Goal: Transaction & Acquisition: Download file/media

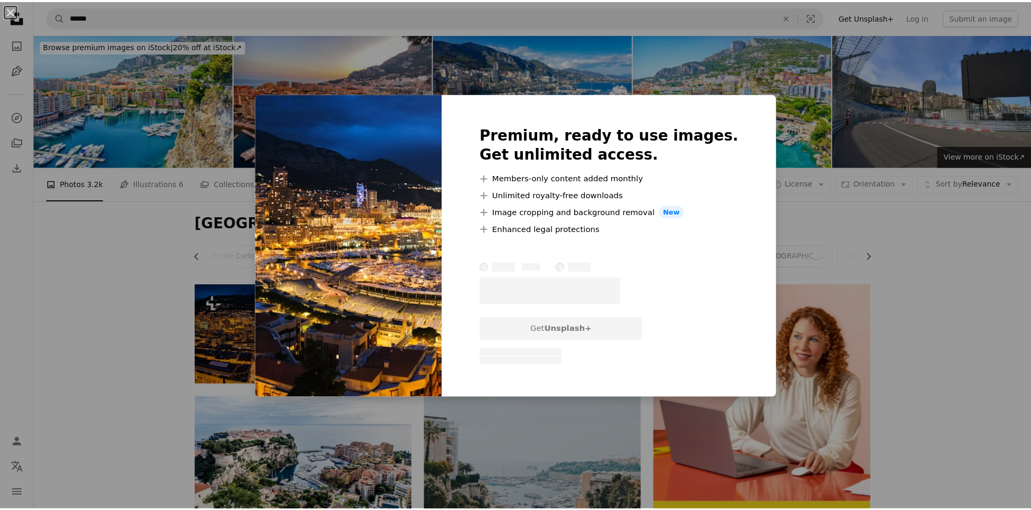
scroll to position [0, 1]
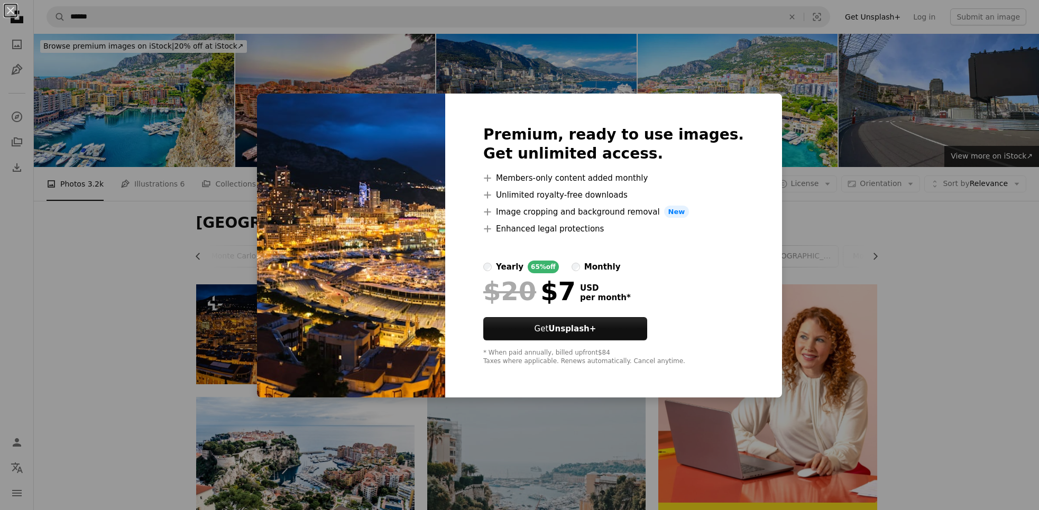
click at [793, 226] on div "An X shape Premium, ready to use images. Get unlimited access. A plus sign Memb…" at bounding box center [519, 255] width 1039 height 510
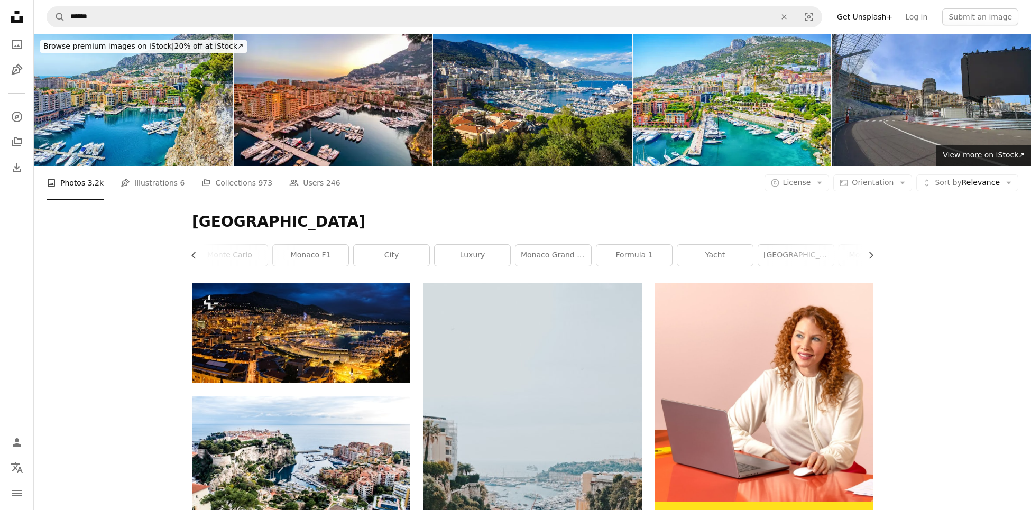
scroll to position [1021, 0]
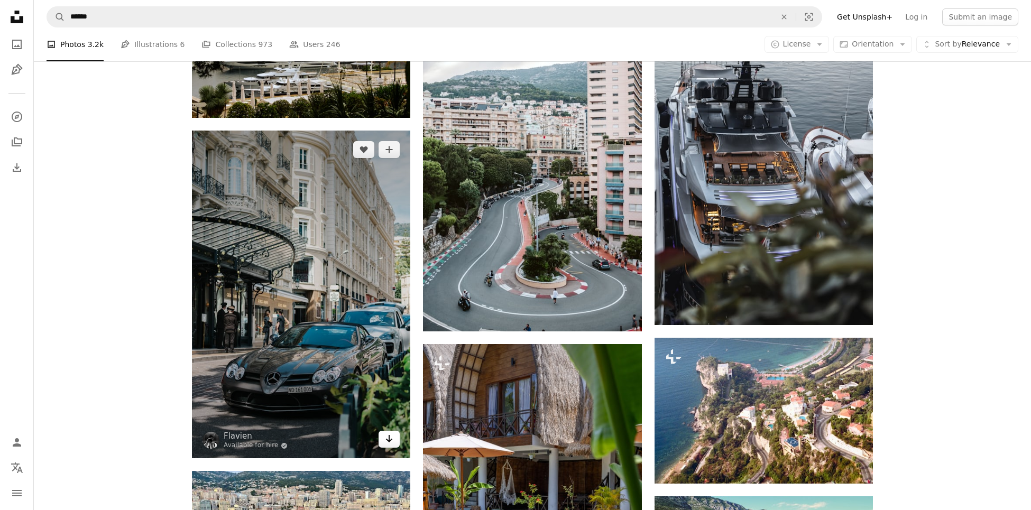
click at [388, 445] on icon "Arrow pointing down" at bounding box center [389, 439] width 8 height 13
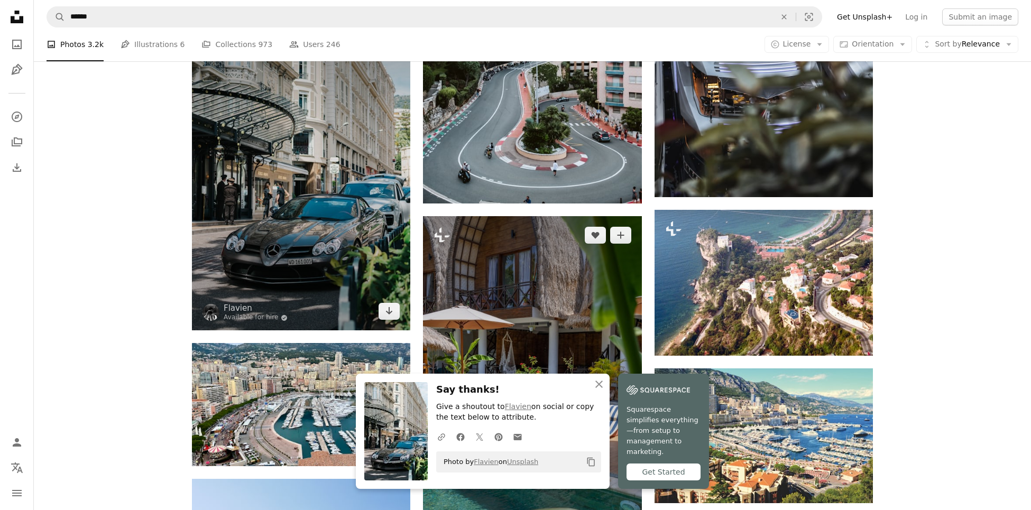
scroll to position [942, 0]
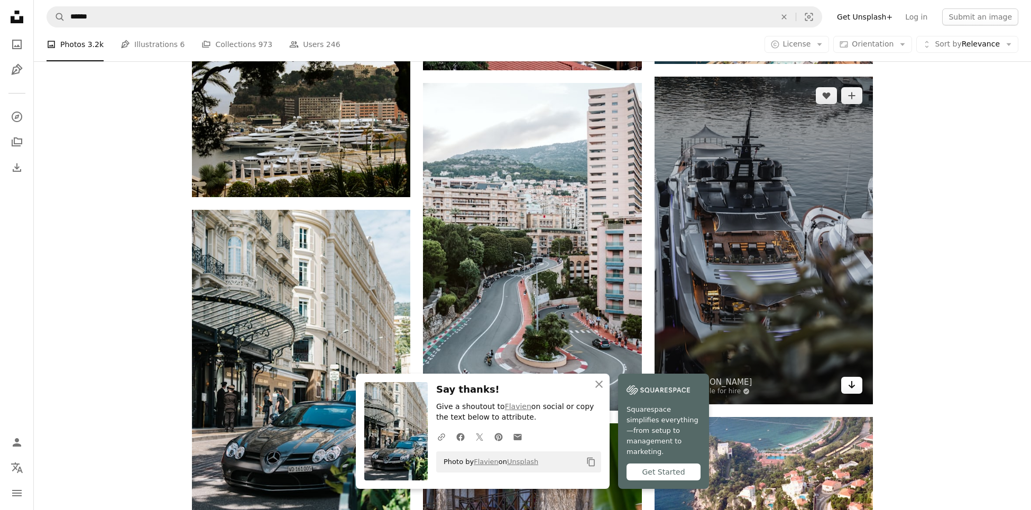
click at [857, 387] on link "Arrow pointing down" at bounding box center [851, 385] width 21 height 17
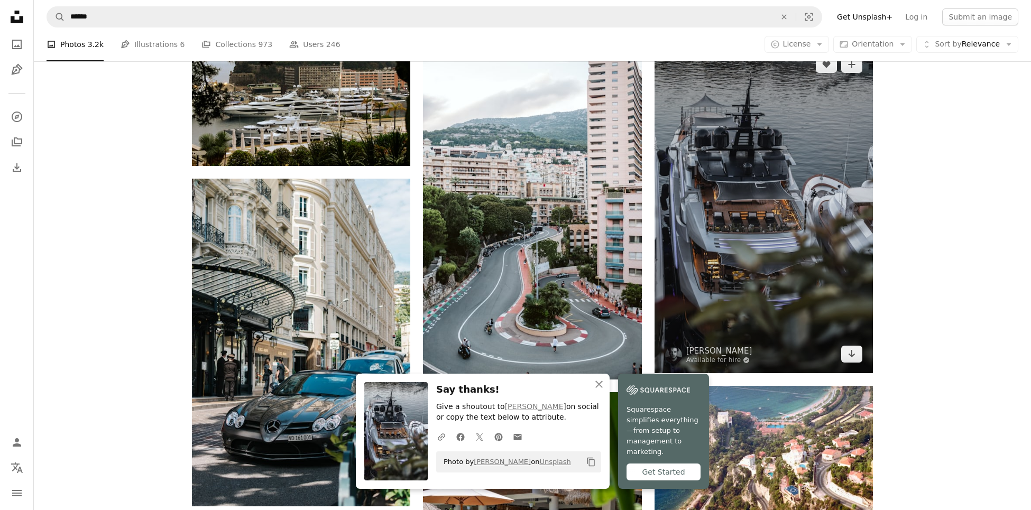
scroll to position [1022, 0]
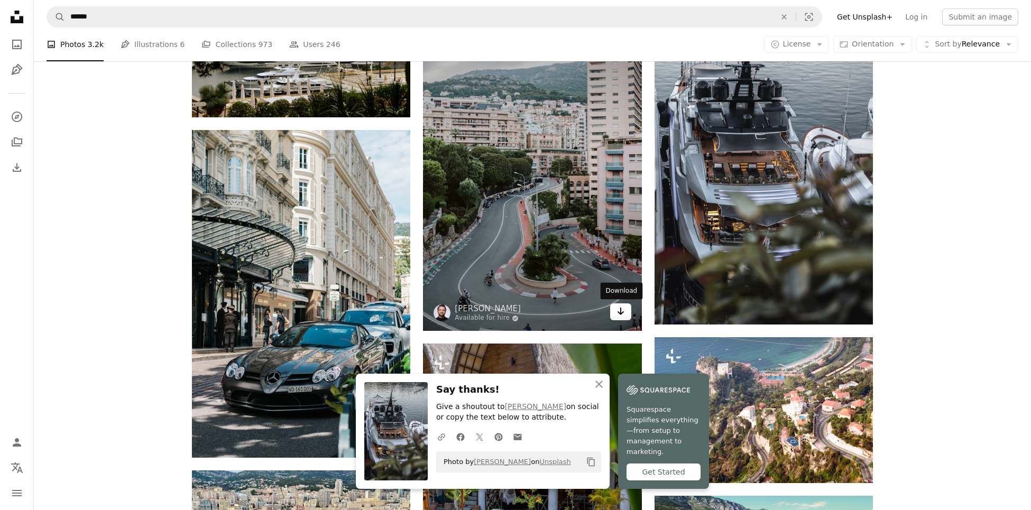
click at [620, 312] on icon "Arrow pointing down" at bounding box center [621, 311] width 8 height 13
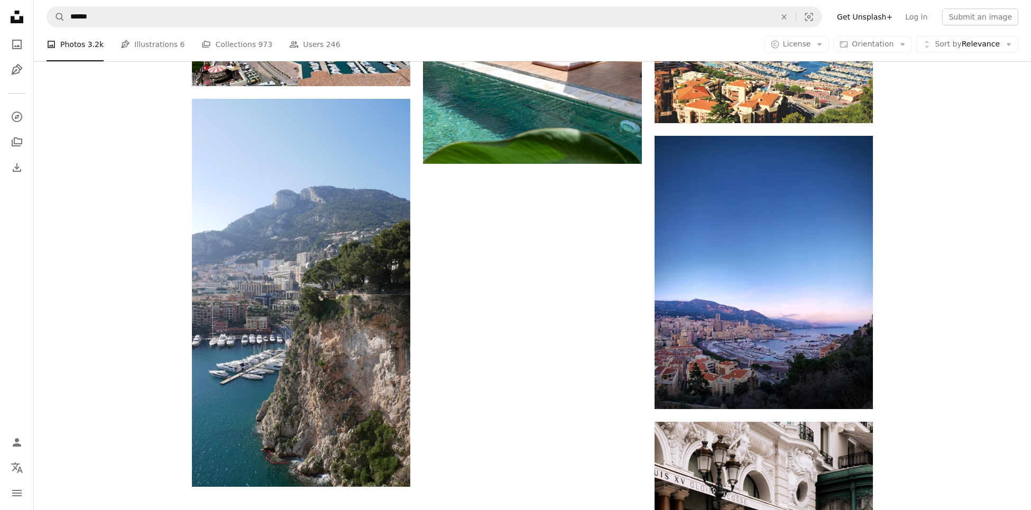
scroll to position [1530, 0]
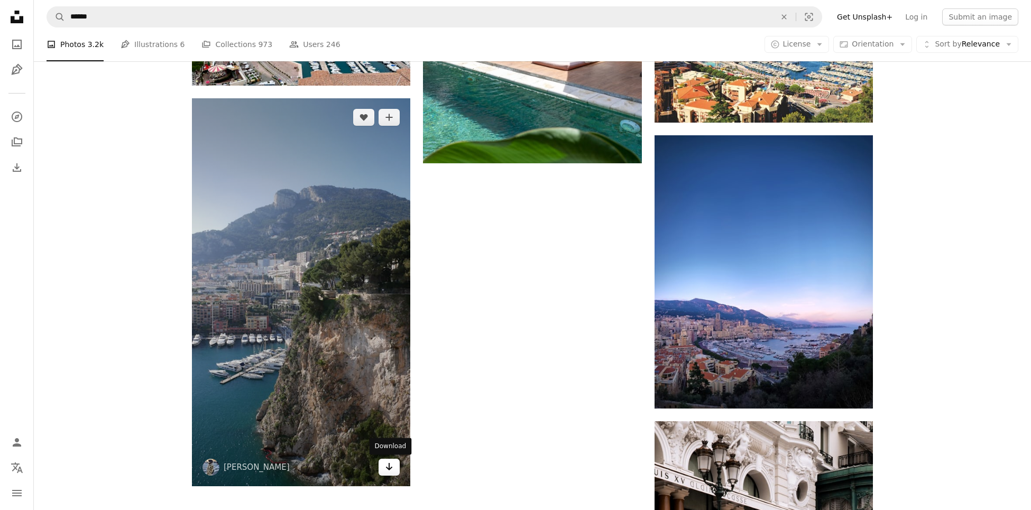
click at [388, 474] on link "Arrow pointing down" at bounding box center [389, 467] width 21 height 17
